Goal: Information Seeking & Learning: Learn about a topic

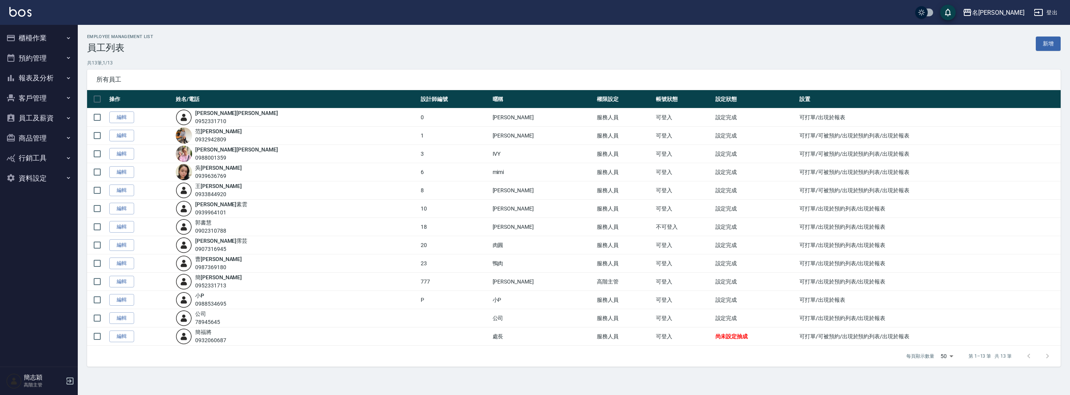
click at [46, 77] on button "報表及分析" at bounding box center [39, 78] width 72 height 20
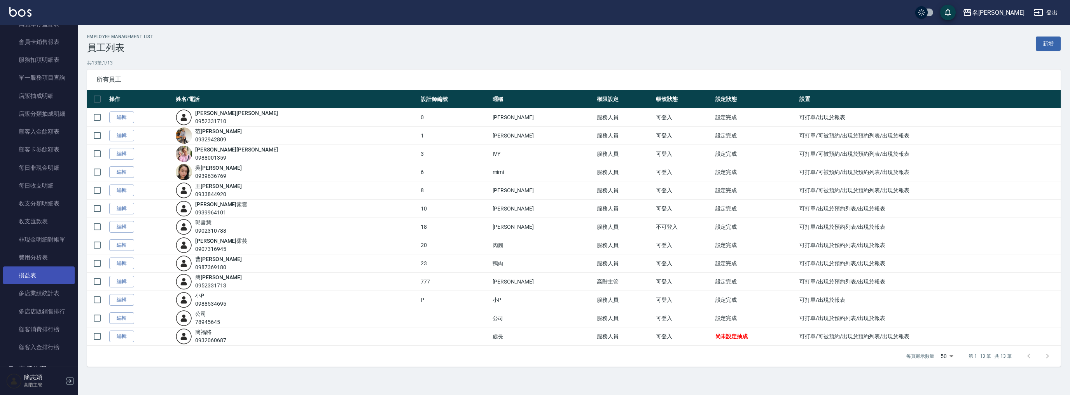
scroll to position [609, 0]
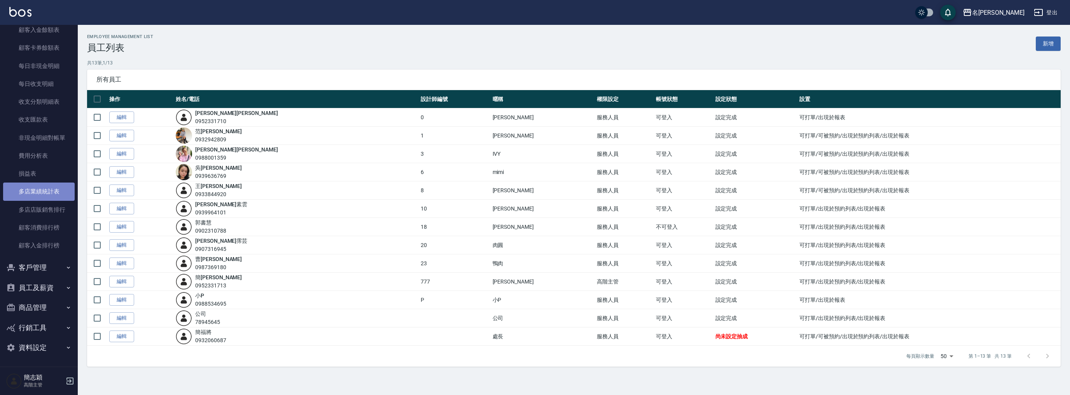
click at [48, 187] on link "多店業績統計表" at bounding box center [39, 192] width 72 height 18
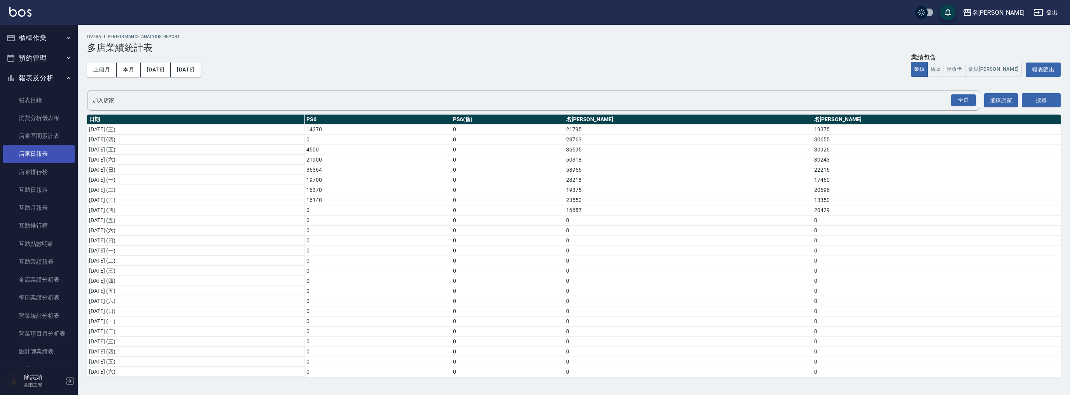
click at [48, 149] on link "店家日報表" at bounding box center [39, 154] width 72 height 18
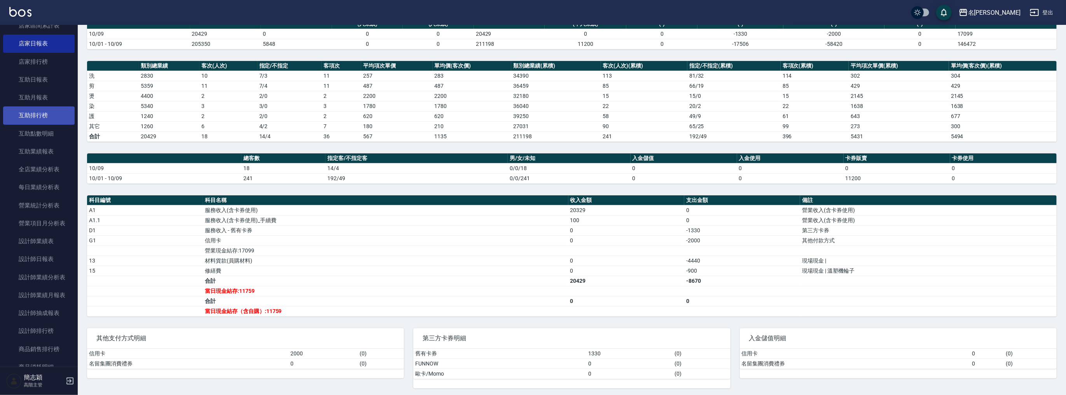
scroll to position [218, 0]
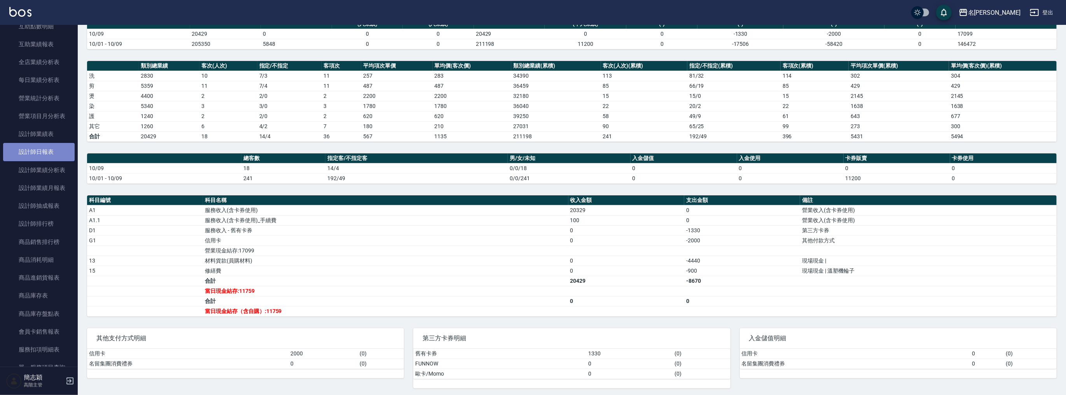
click at [48, 160] on link "設計師日報表" at bounding box center [39, 152] width 72 height 18
